Goal: Transaction & Acquisition: Purchase product/service

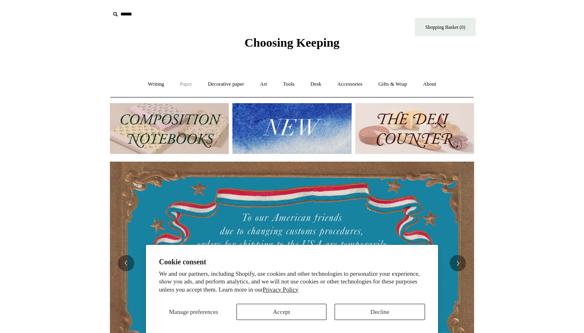
click at [177, 86] on link "Paper +" at bounding box center [186, 84] width 27 height 22
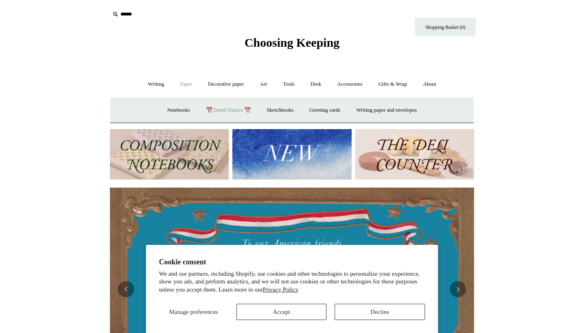
click at [220, 114] on link "📆 Dated Diaries 📆" at bounding box center [228, 110] width 59 height 22
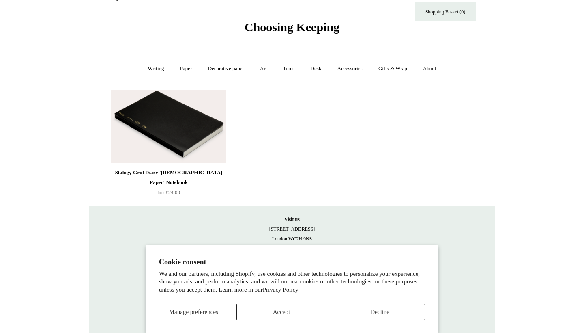
scroll to position [15, 0]
click at [189, 141] on img at bounding box center [168, 126] width 115 height 73
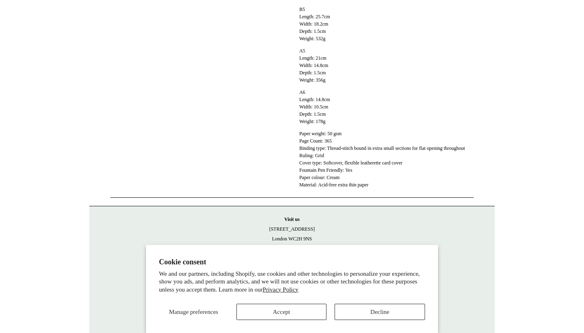
scroll to position [285, 0]
click at [306, 308] on button "Accept" at bounding box center [282, 312] width 90 height 16
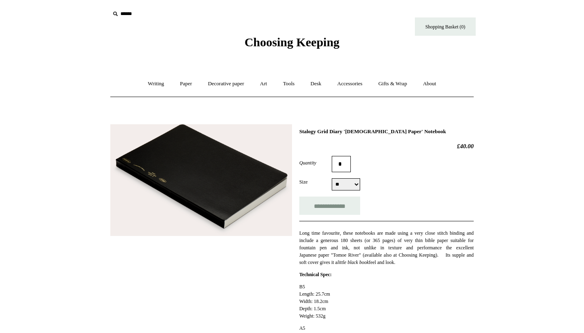
scroll to position [0, 0]
drag, startPoint x: 300, startPoint y: 131, endPoint x: 349, endPoint y: 132, distance: 49.5
click at [349, 132] on h1 "Stalogy Grid Diary 'Bible Paper' Notebook" at bounding box center [387, 132] width 175 height 6
copy h1 "Stalogy Grid Diary"
